Goal: Find specific page/section: Find specific page/section

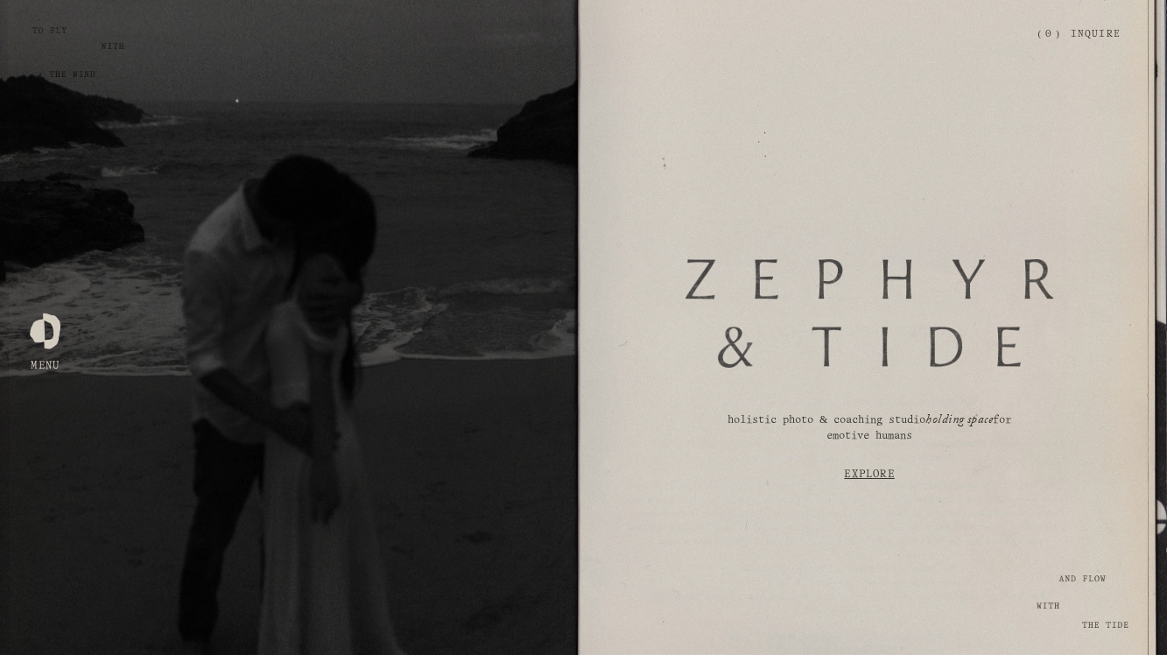
click at [47, 36] on div "Zephyr & Tide" at bounding box center [527, 35] width 963 height 18
click at [59, 330] on div at bounding box center [45, 328] width 31 height 31
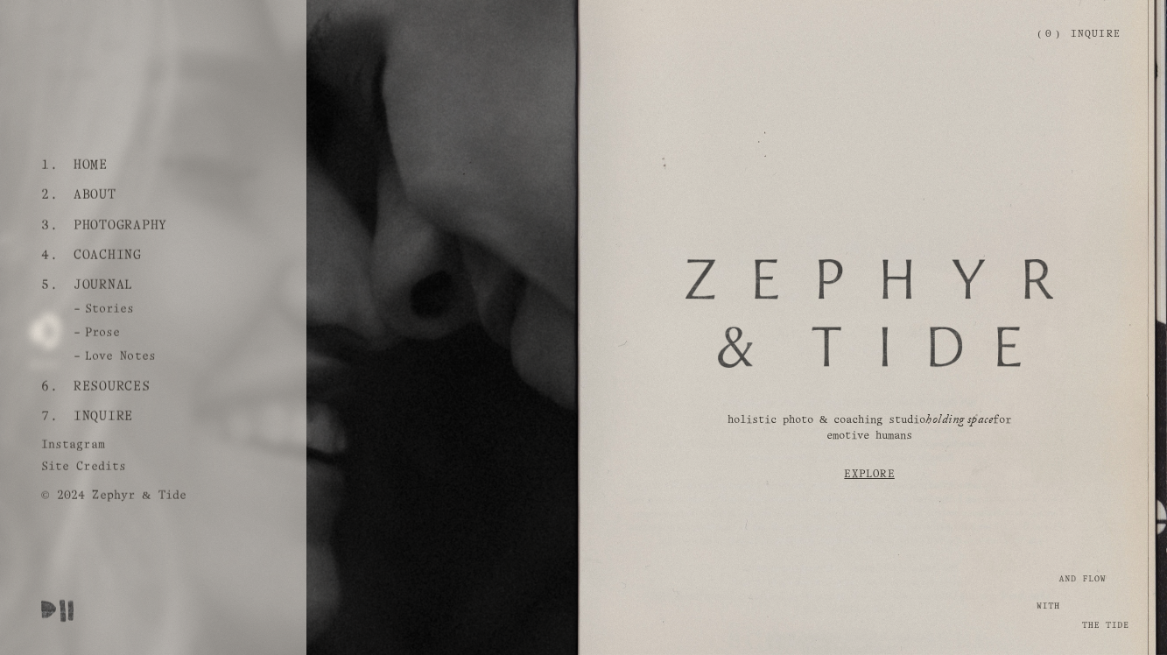
click at [86, 438] on link "Instagram" at bounding box center [76, 443] width 71 height 22
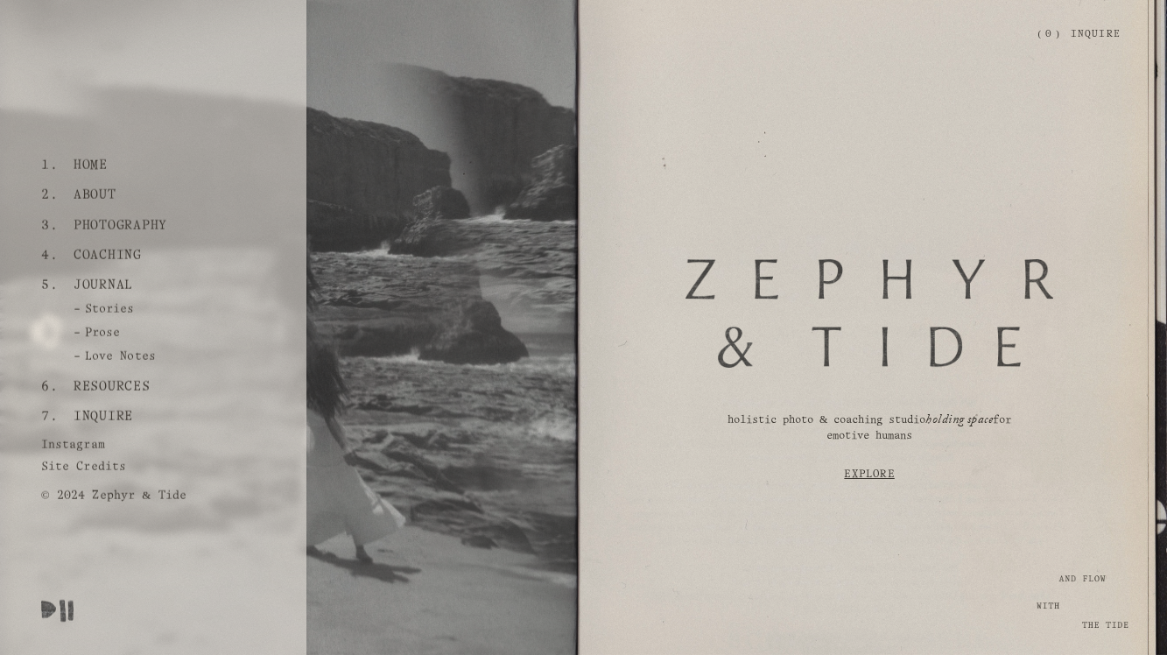
click at [143, 353] on link "Love Notes" at bounding box center [102, 361] width 122 height 22
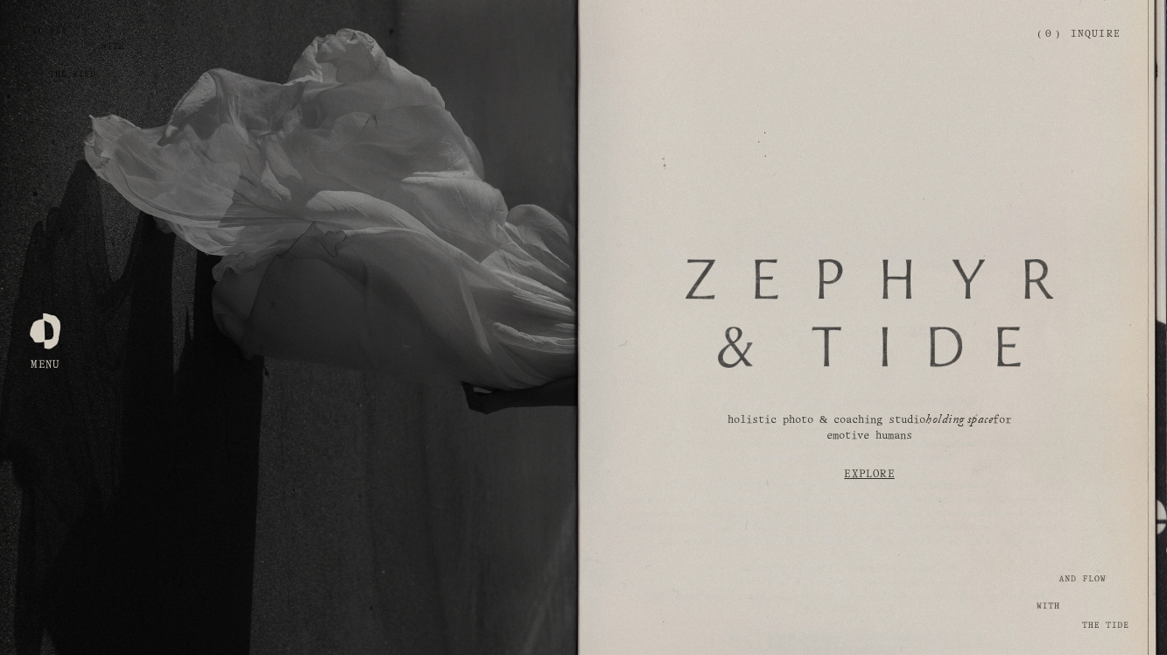
click at [885, 474] on link "Explore" at bounding box center [869, 475] width 490 height 46
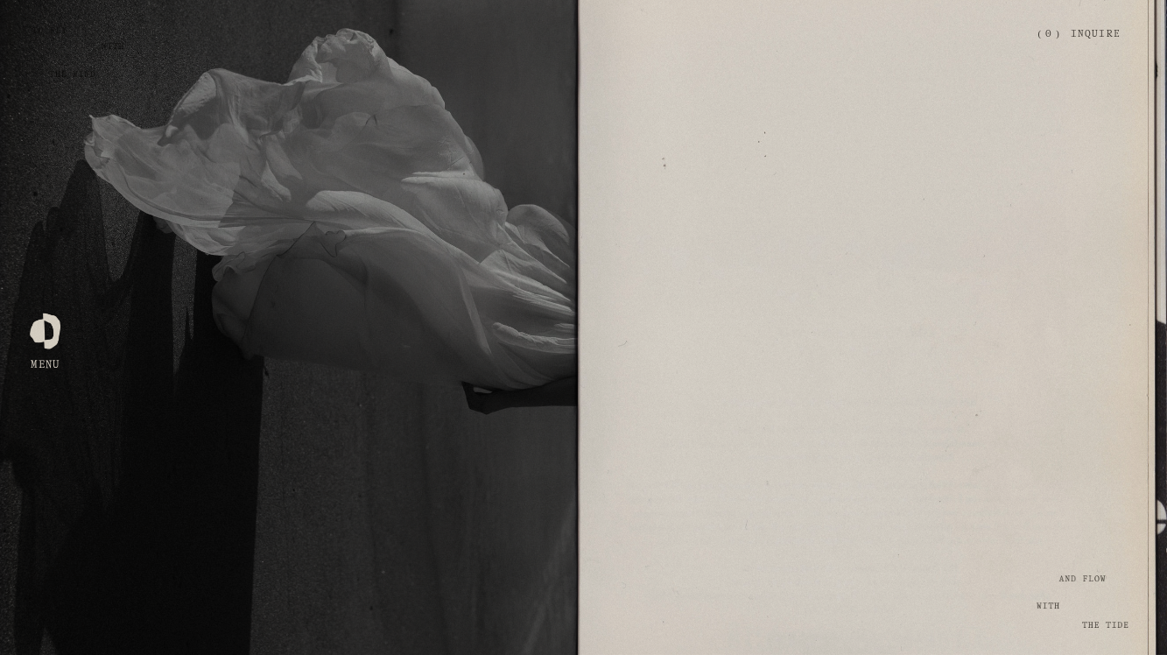
scroll to position [1719, 0]
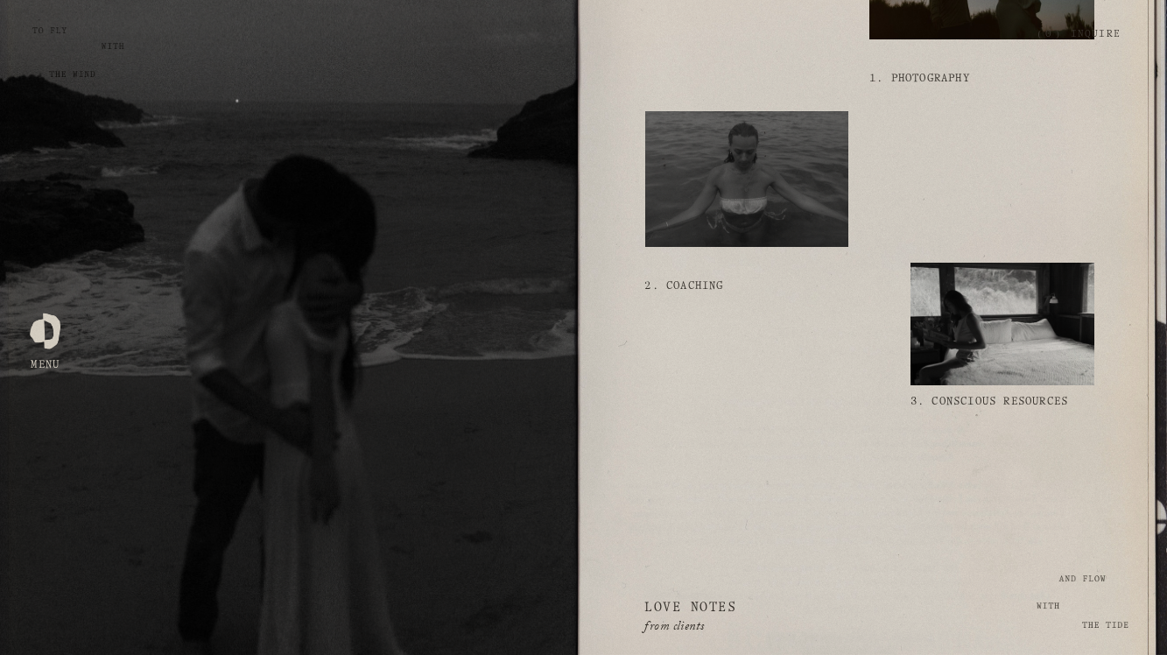
click at [1022, 346] on div at bounding box center [1002, 324] width 184 height 123
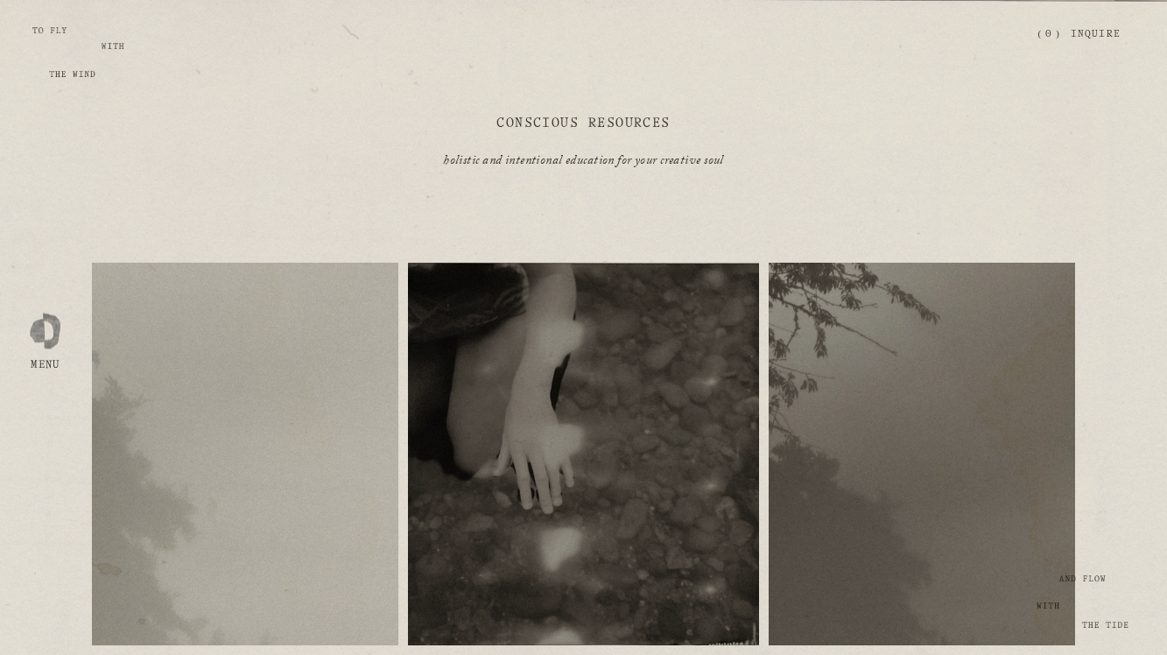
scroll to position [144, 0]
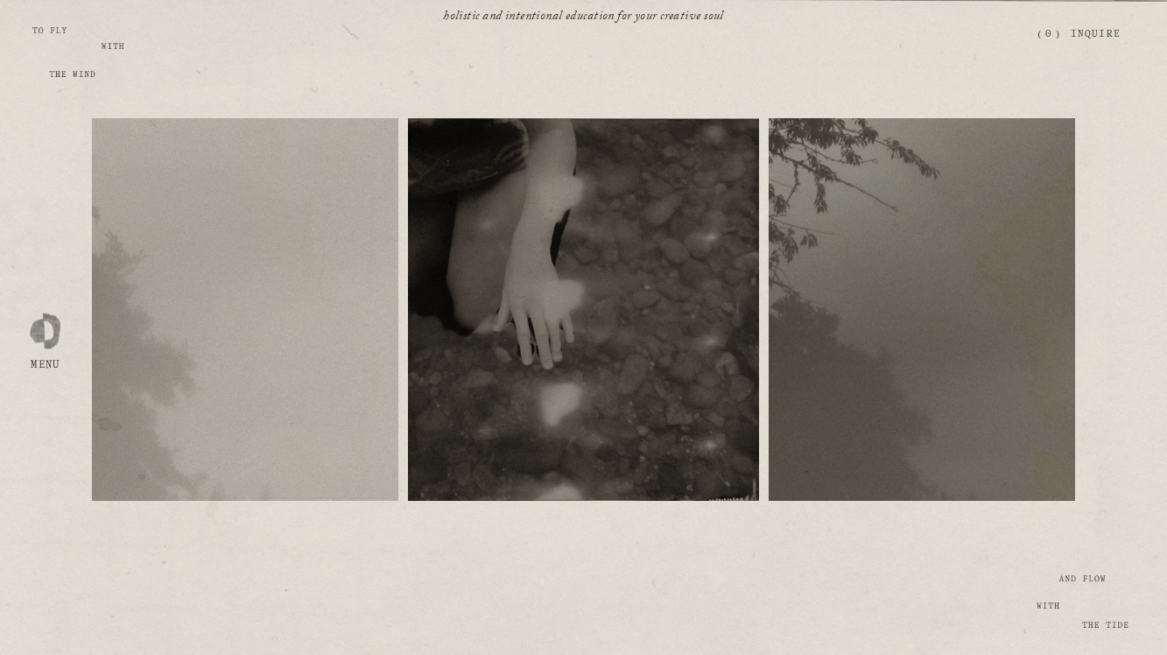
click at [73, 78] on div "free resources workshops ( coming soon )" at bounding box center [583, 364] width 1167 height 584
click at [53, 331] on div at bounding box center [45, 328] width 31 height 31
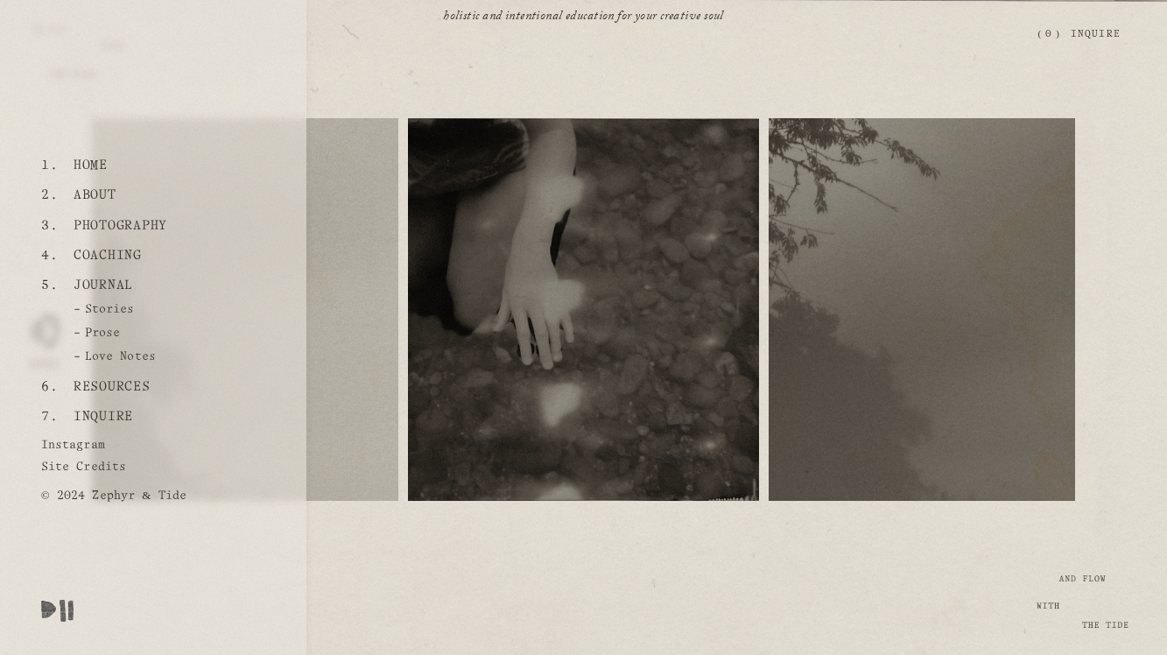
click at [111, 422] on link "Inquire" at bounding box center [103, 417] width 73 height 30
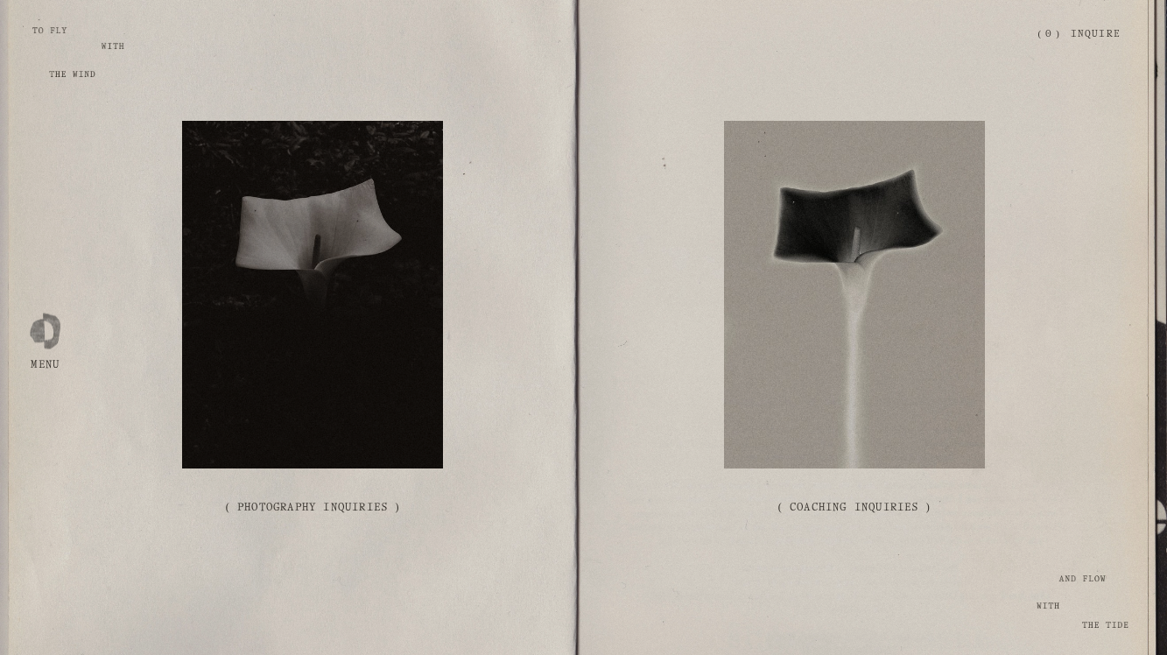
click at [865, 505] on link "( Coaching Inquiries )" at bounding box center [854, 508] width 261 height 56
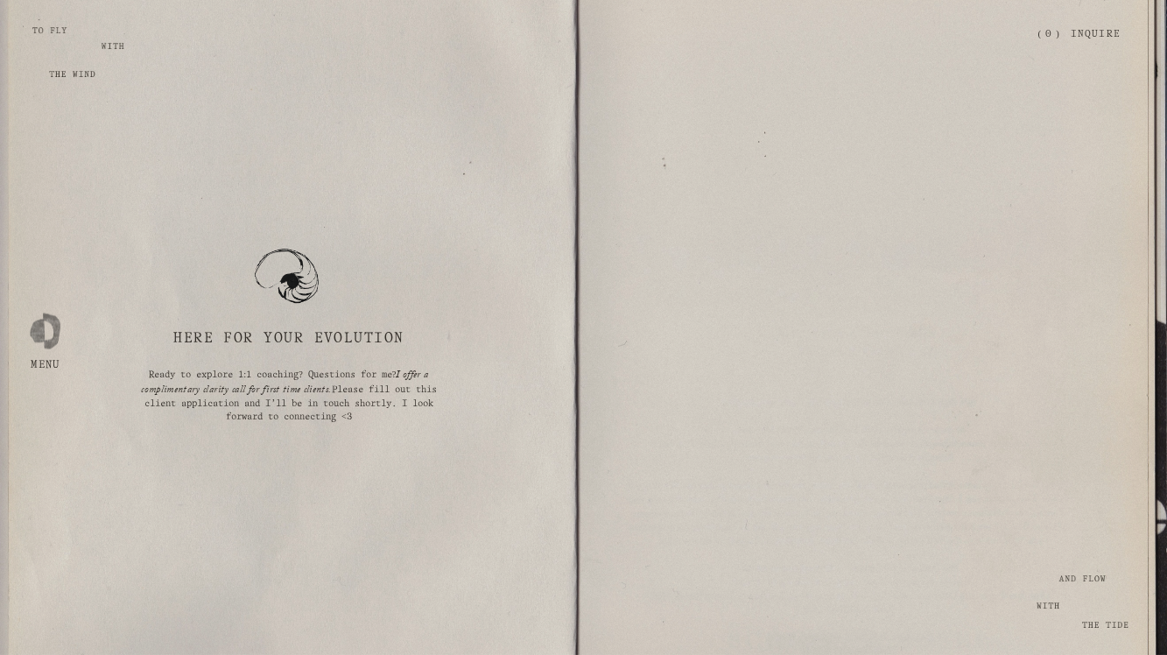
click at [1107, 31] on link "Inquire" at bounding box center [1096, 35] width 50 height 31
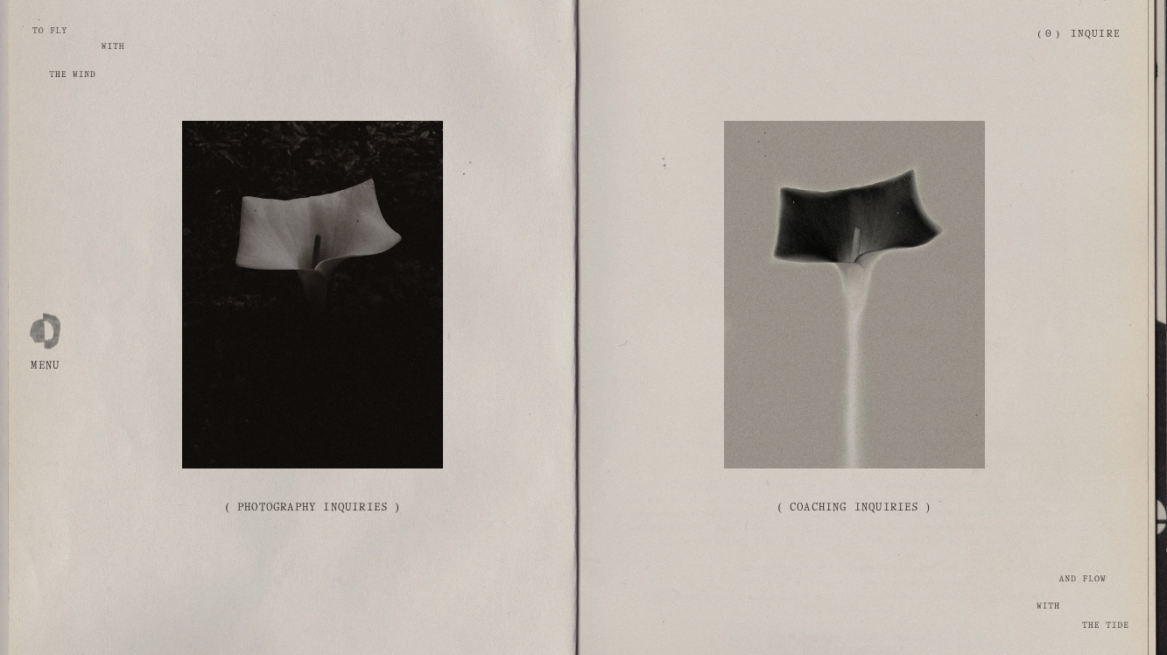
click at [223, 182] on div at bounding box center [312, 295] width 261 height 348
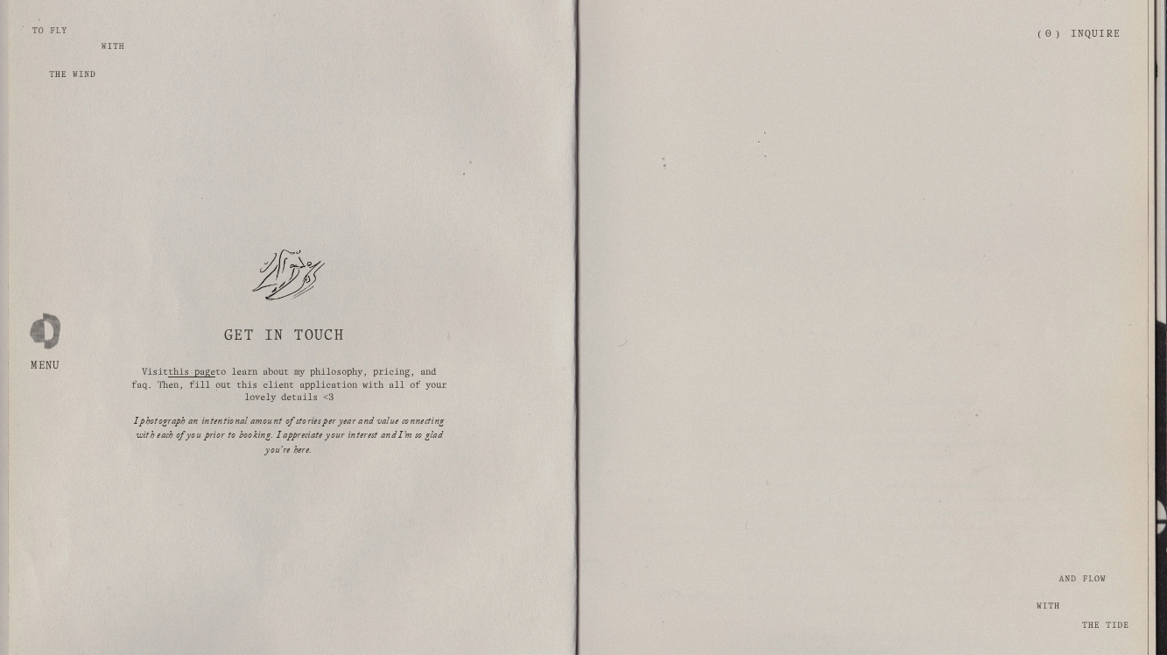
scroll to position [952, 0]
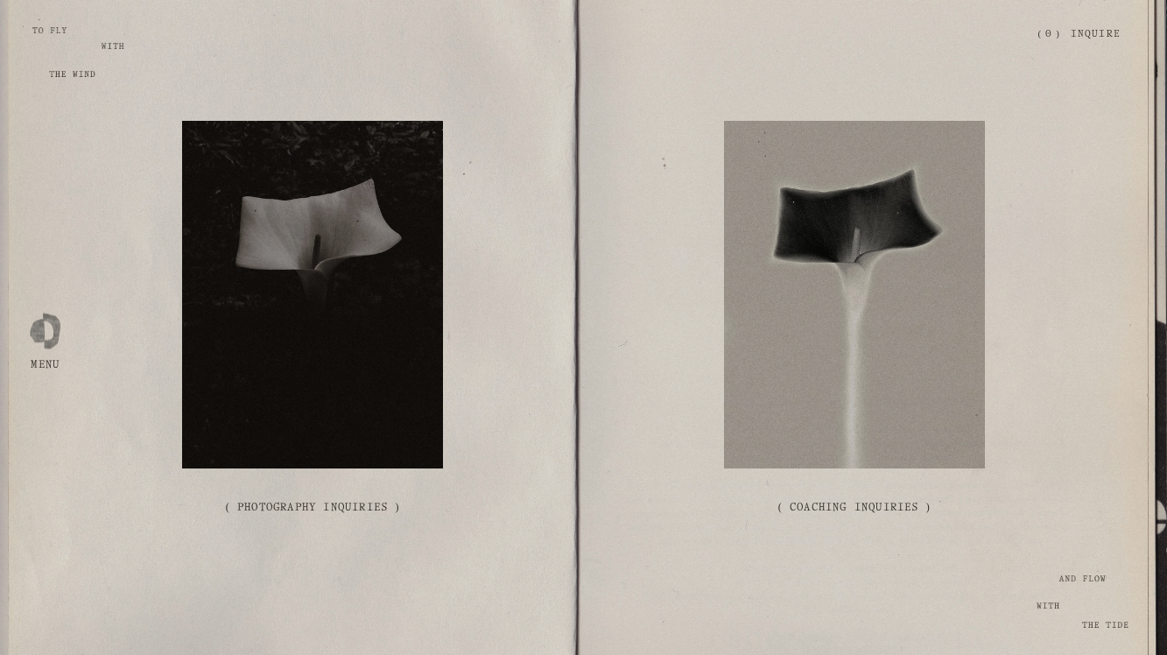
click at [873, 428] on div at bounding box center [854, 295] width 261 height 348
